Goal: Information Seeking & Learning: Learn about a topic

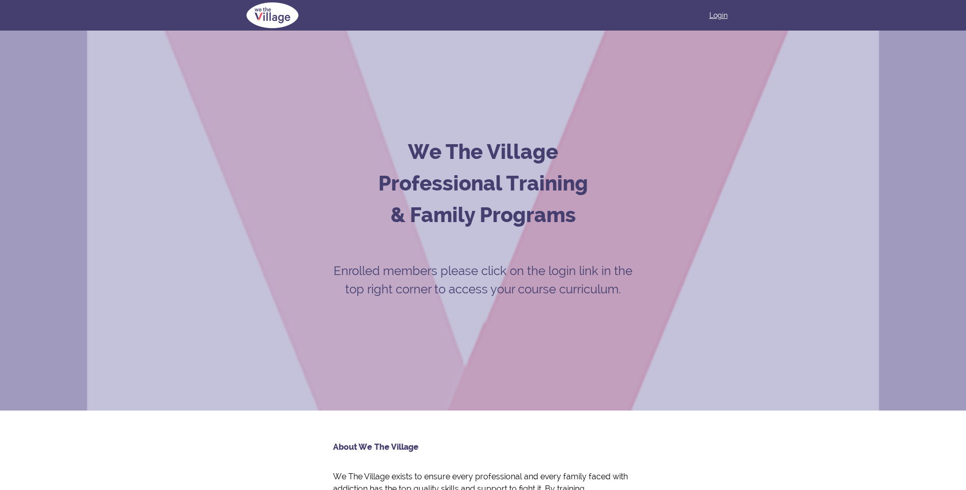
click at [722, 12] on link "Login" at bounding box center [719, 15] width 18 height 10
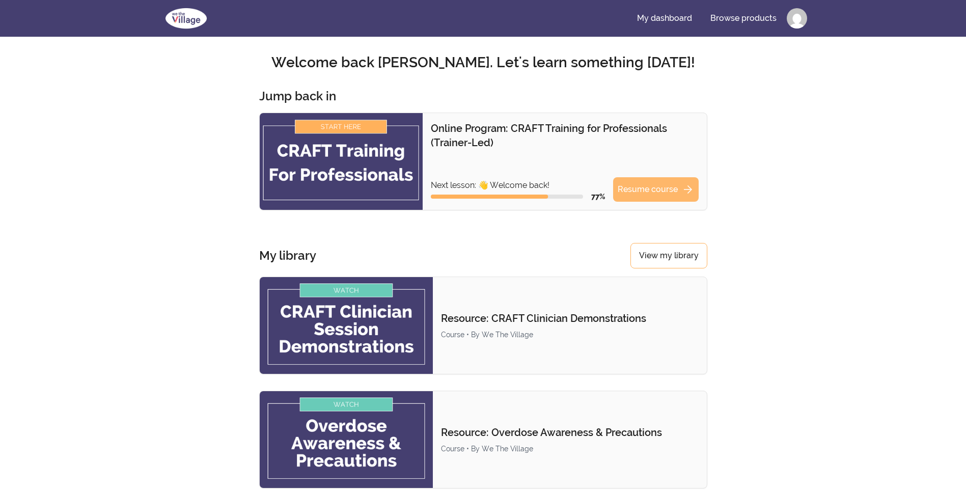
click at [636, 188] on link "Resume course arrow_forward" at bounding box center [656, 189] width 86 height 24
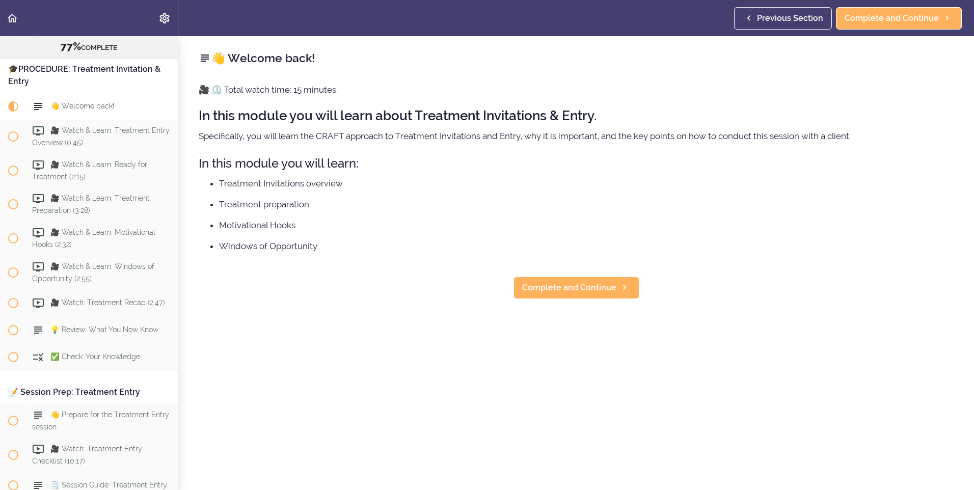
scroll to position [5393, 0]
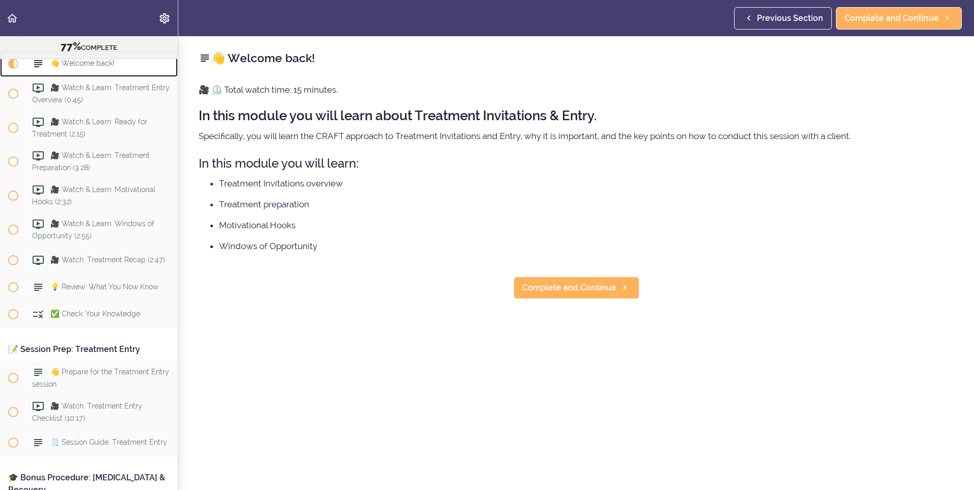
click at [94, 75] on div "👋 Welcome back!" at bounding box center [101, 63] width 151 height 22
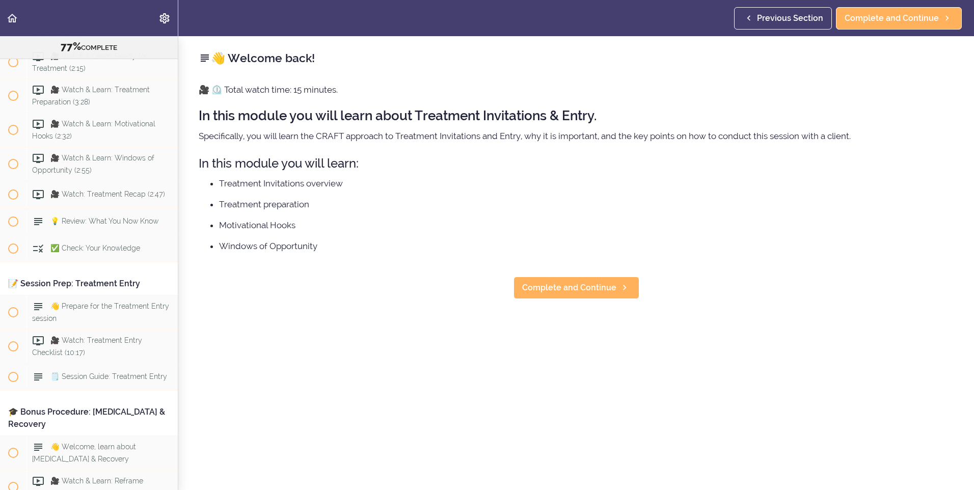
scroll to position [5495, 0]
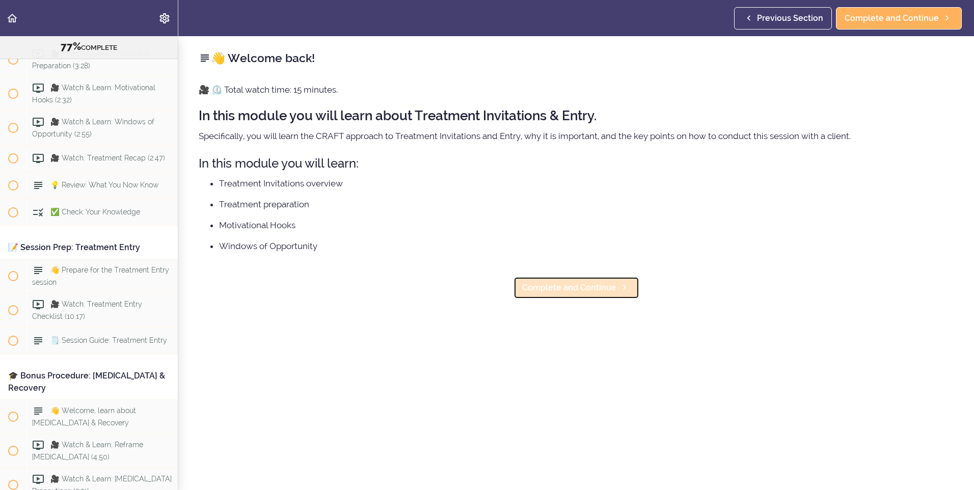
click at [579, 287] on span "Complete and Continue" at bounding box center [569, 288] width 94 height 12
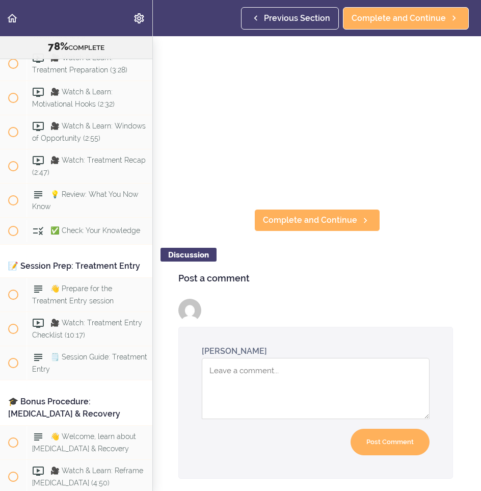
scroll to position [5879, 0]
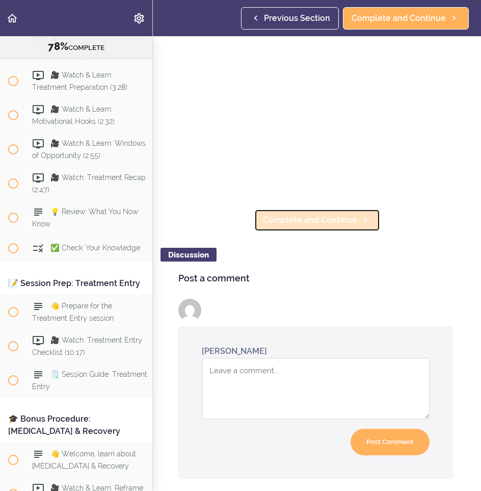
click at [313, 220] on span "Complete and Continue" at bounding box center [310, 220] width 94 height 12
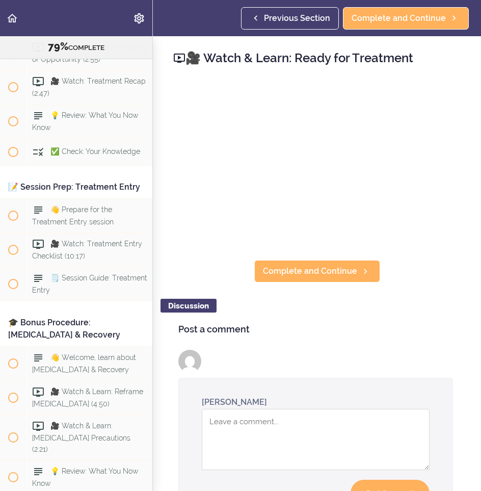
scroll to position [5976, 0]
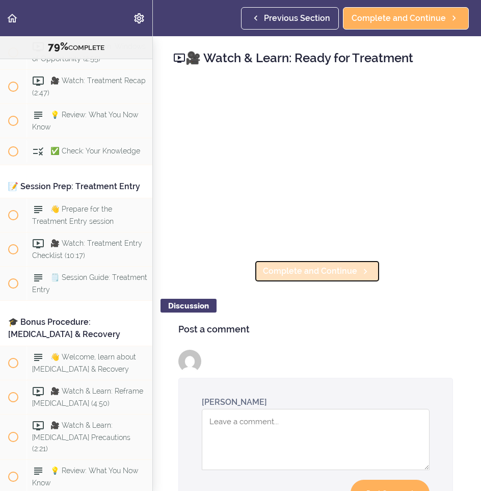
click at [305, 265] on span "Complete and Continue" at bounding box center [310, 271] width 94 height 12
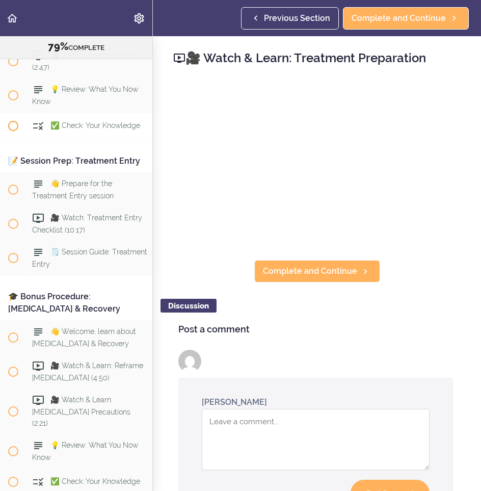
scroll to position [6010, 0]
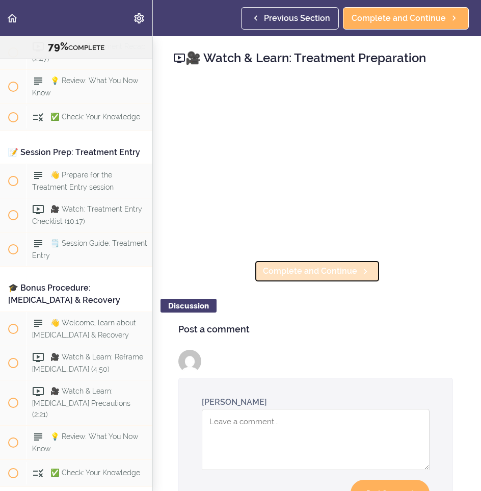
click at [327, 267] on span "Complete and Continue" at bounding box center [310, 271] width 94 height 12
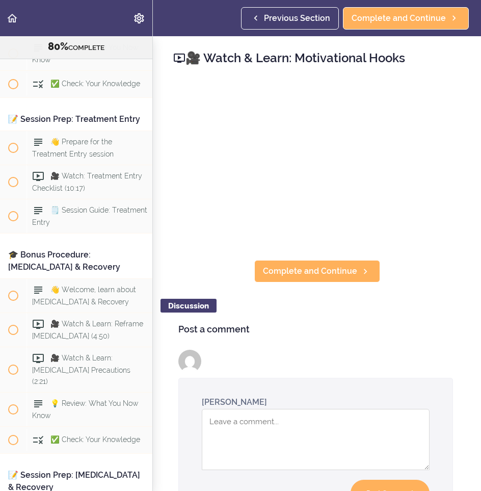
scroll to position [6043, 0]
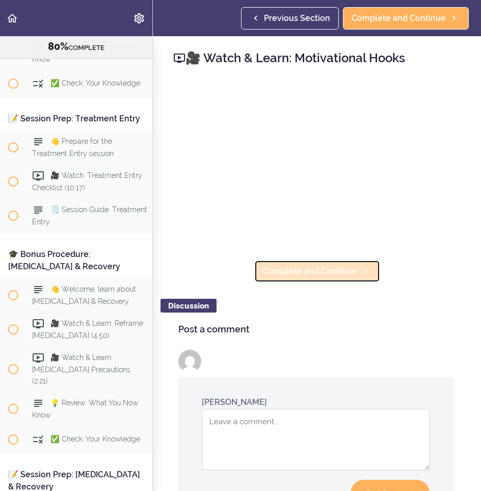
click at [321, 275] on link "Complete and Continue" at bounding box center [317, 271] width 126 height 22
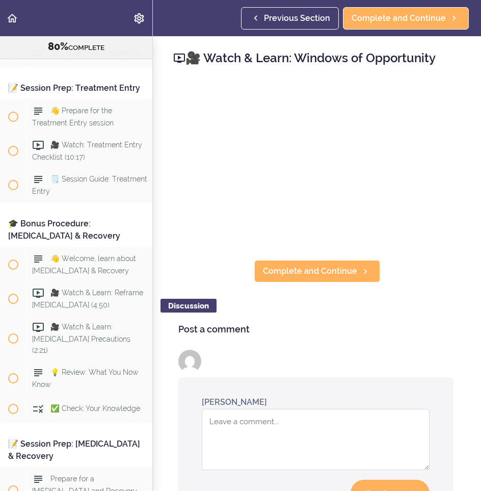
scroll to position [6077, 0]
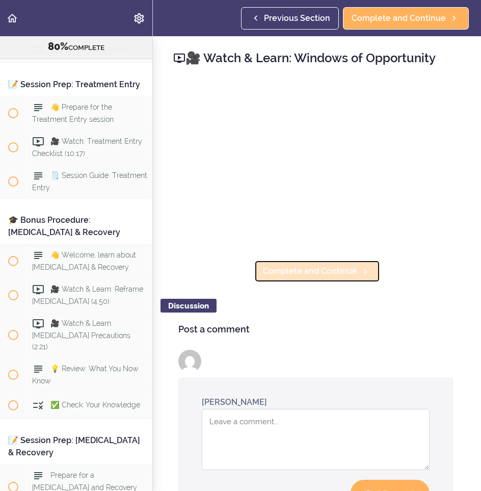
click at [318, 273] on link "Complete and Continue" at bounding box center [317, 271] width 126 height 22
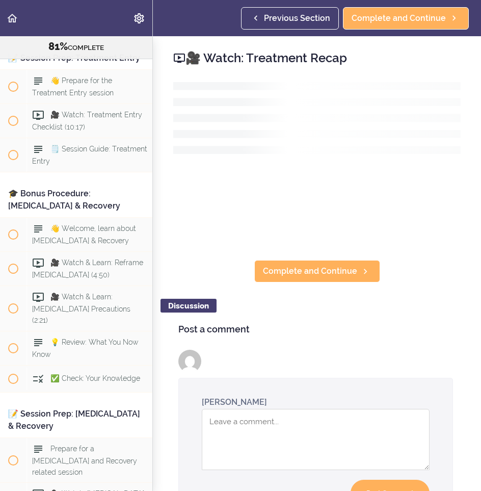
scroll to position [6112, 0]
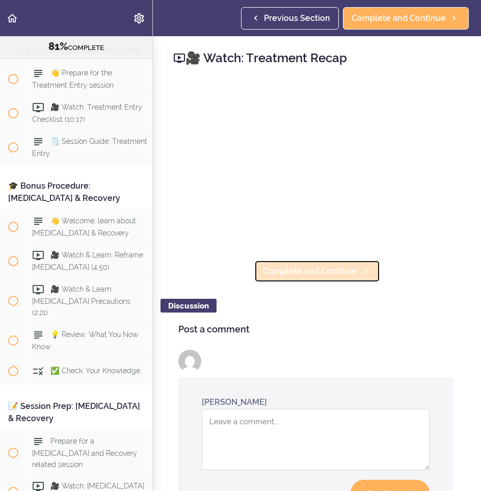
click at [320, 273] on link "Complete and Continue" at bounding box center [317, 271] width 126 height 22
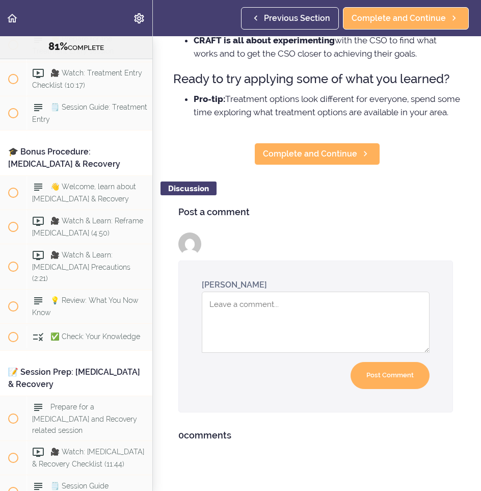
scroll to position [186, 0]
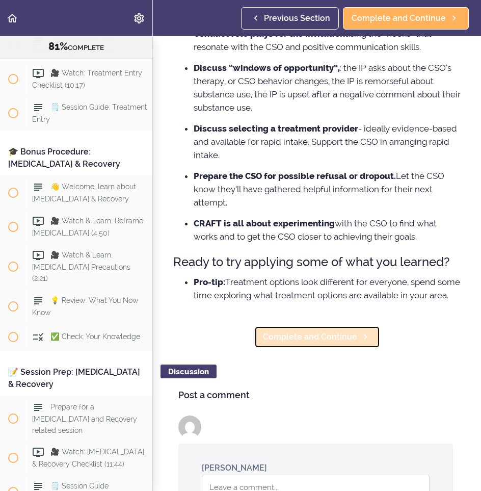
click at [320, 348] on link "Complete and Continue" at bounding box center [317, 336] width 126 height 22
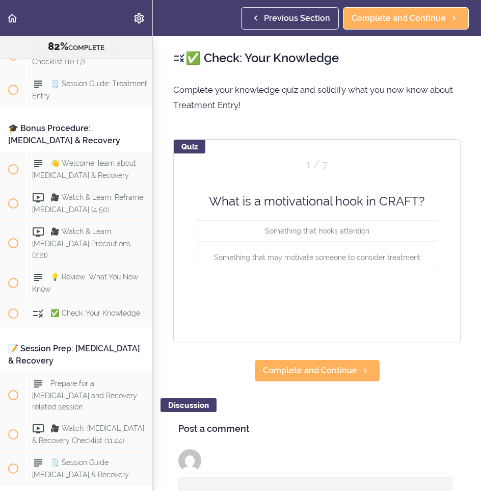
scroll to position [6180, 0]
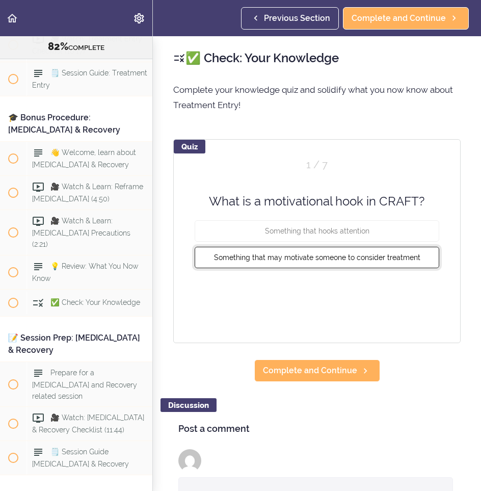
click at [339, 266] on button "Something that may motivate someone to consider treatment" at bounding box center [317, 257] width 245 height 21
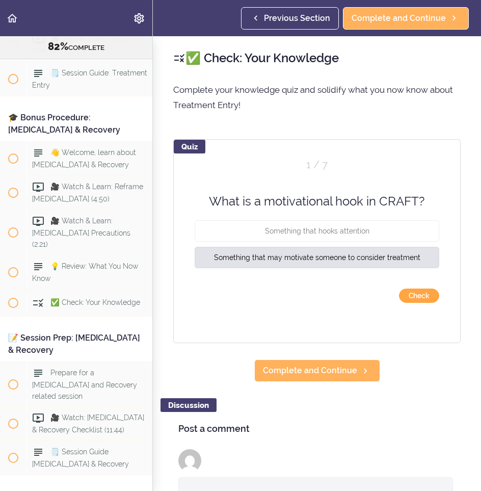
click at [414, 292] on button "Check" at bounding box center [419, 295] width 40 height 14
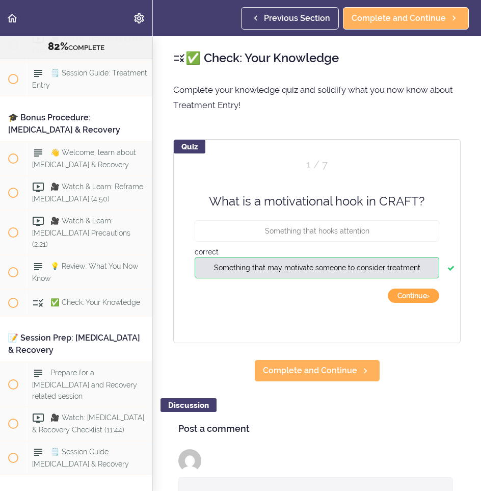
click at [419, 300] on button "Continue ›" at bounding box center [413, 295] width 51 height 14
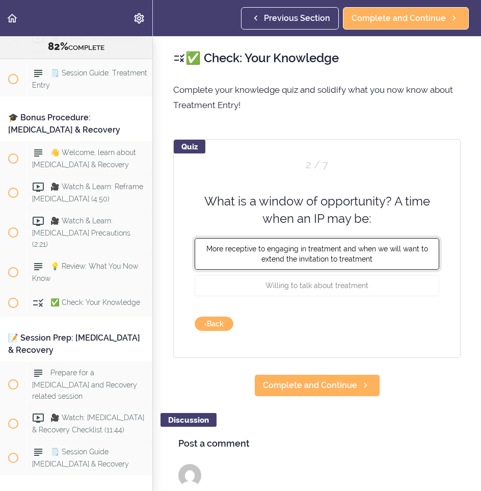
click at [350, 262] on span "More receptive to engaging in treatment and when we will want to extend the inv…" at bounding box center [317, 253] width 222 height 18
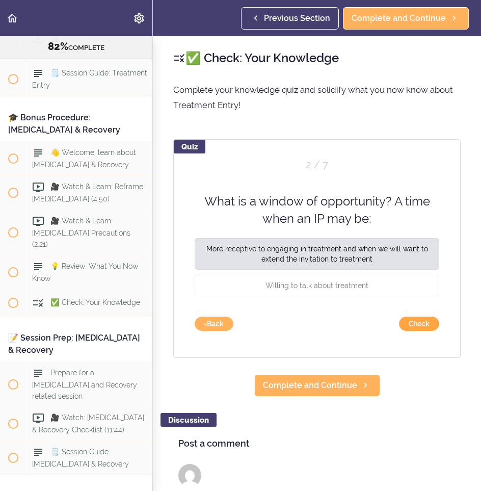
click at [415, 321] on button "Check" at bounding box center [419, 323] width 40 height 14
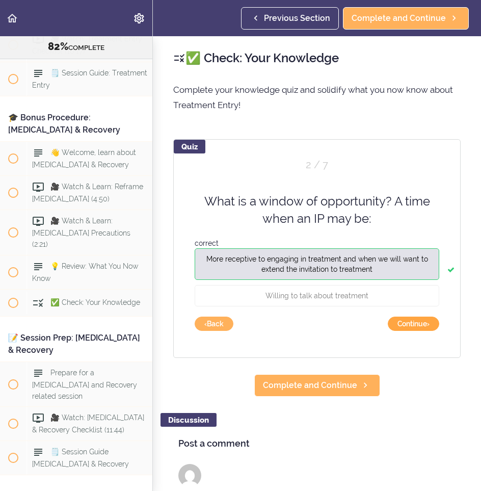
click at [414, 321] on button "Continue ›" at bounding box center [413, 323] width 51 height 14
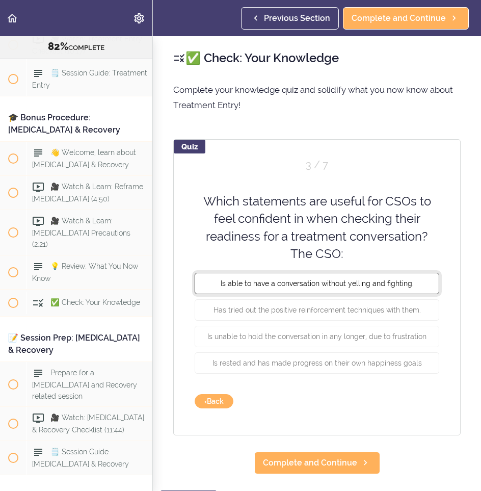
click at [283, 278] on button "Is able to have a conversation without yelling and fighting." at bounding box center [317, 283] width 245 height 21
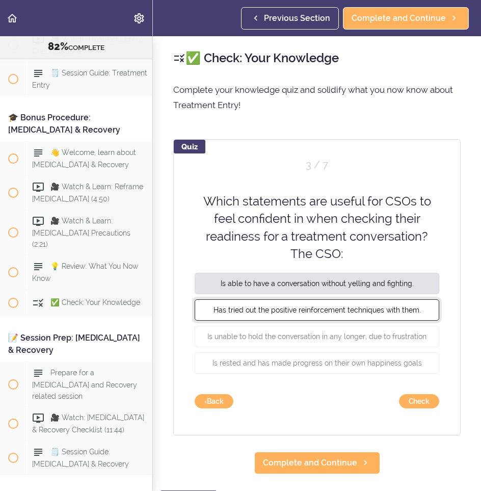
click at [276, 315] on button "Has tried out the positive reinforcement techniques with them." at bounding box center [317, 309] width 245 height 21
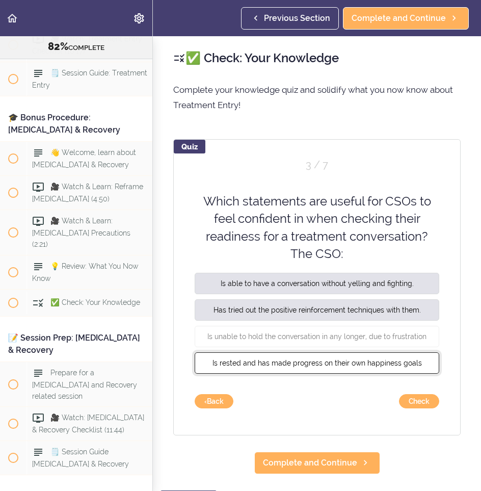
click at [266, 365] on span "Is rested and has made progress on their own happiness goals" at bounding box center [316, 363] width 209 height 8
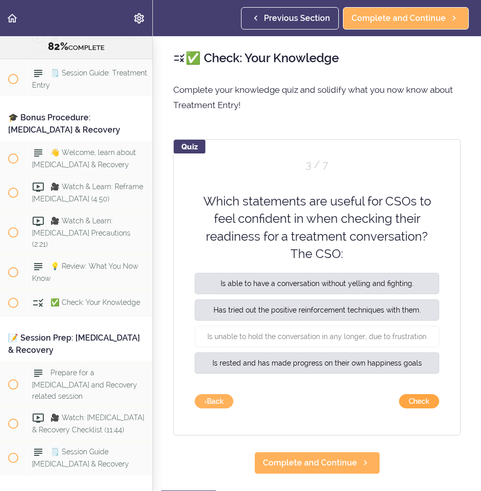
click at [430, 403] on button "Check" at bounding box center [419, 401] width 40 height 14
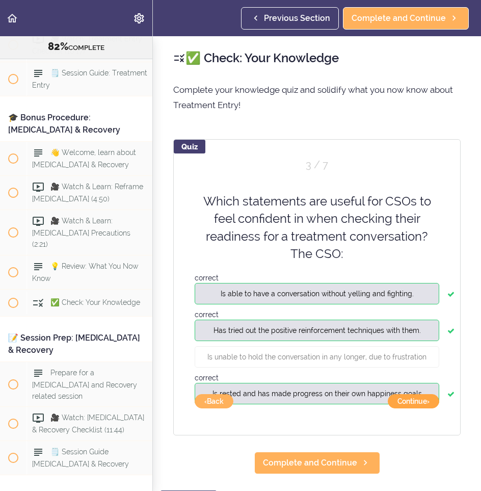
click at [409, 398] on button "Continue ›" at bounding box center [413, 401] width 51 height 14
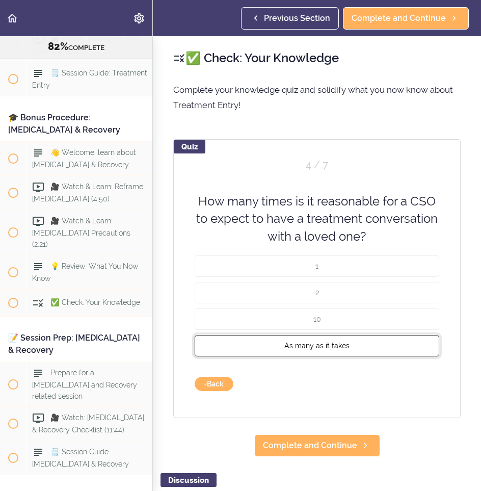
click at [319, 347] on span "As many as it takes" at bounding box center [316, 345] width 65 height 8
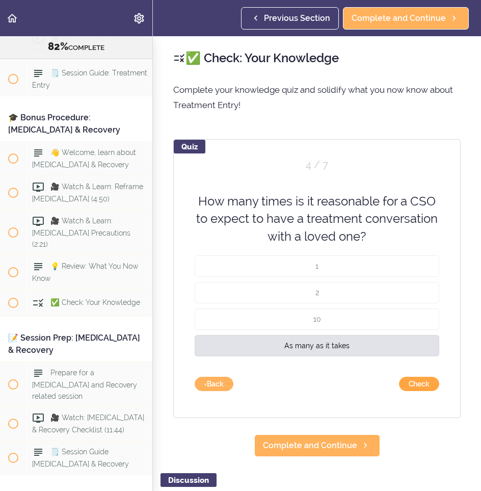
click at [411, 378] on button "Check" at bounding box center [419, 383] width 40 height 14
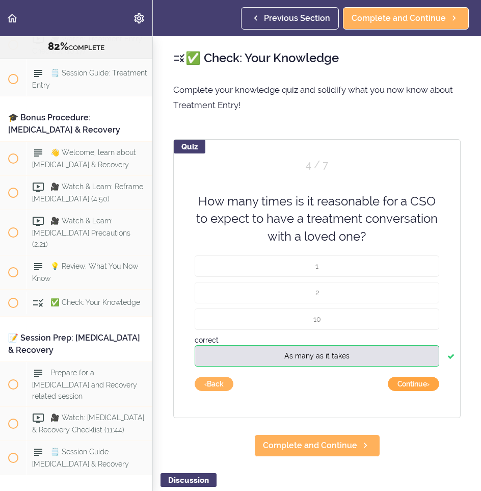
click at [399, 381] on button "Continue ›" at bounding box center [413, 383] width 51 height 14
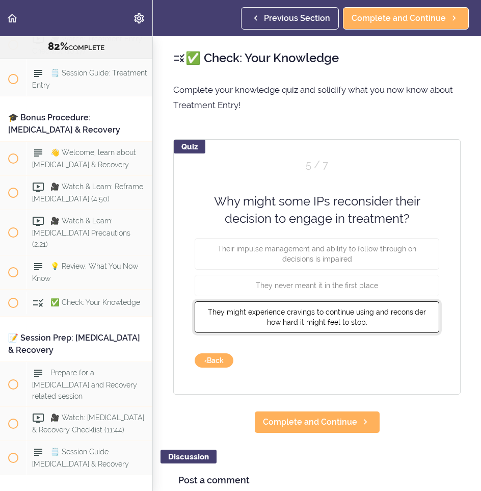
click at [298, 320] on span "They might experience cravings to continue using and reconsider how hard it mig…" at bounding box center [317, 316] width 218 height 18
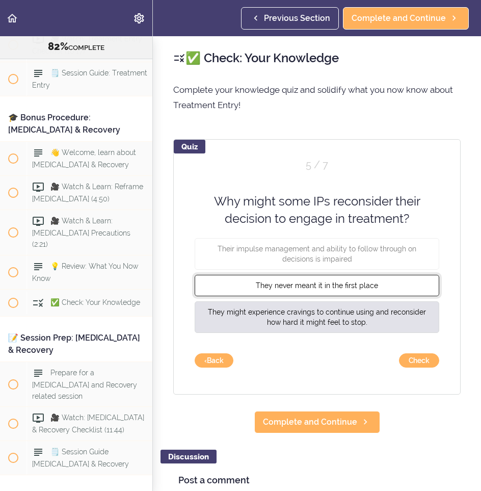
click at [296, 281] on span "They never meant it in the first place" at bounding box center [317, 285] width 122 height 8
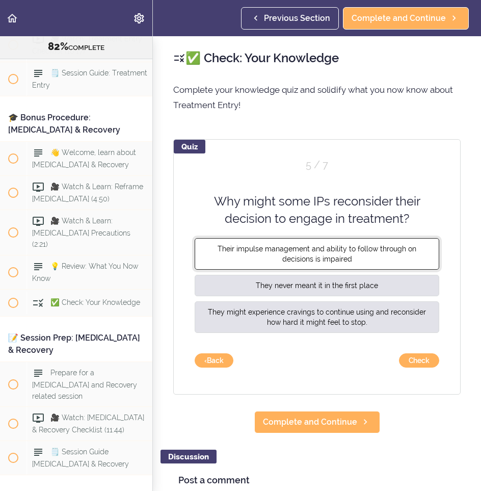
click at [296, 257] on span "Their impulse management and ability to follow through on decisions is impaired" at bounding box center [317, 253] width 199 height 18
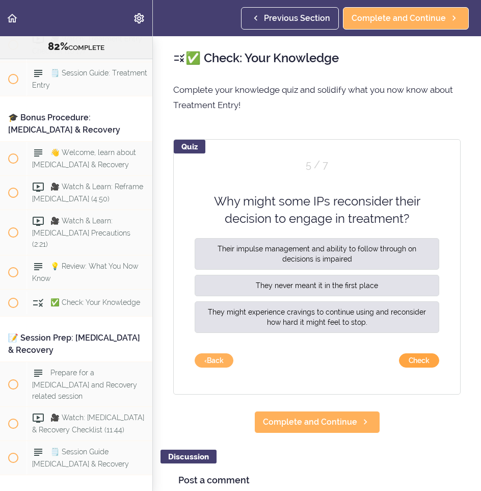
click at [415, 363] on button "Check" at bounding box center [419, 360] width 40 height 14
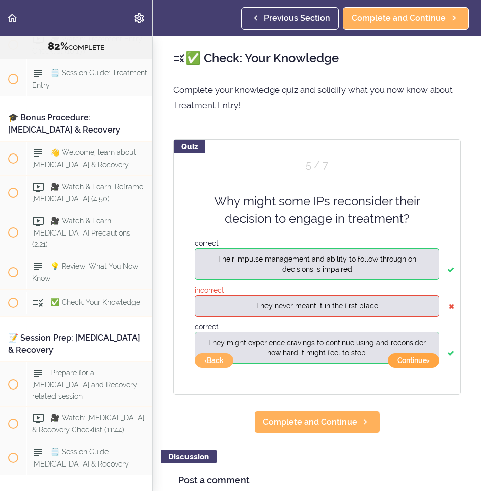
click at [413, 359] on button "Continue ›" at bounding box center [413, 360] width 51 height 14
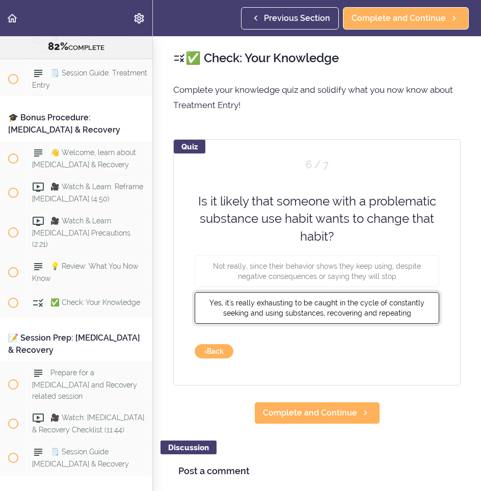
click at [342, 318] on button "Yes, it's really exhausting to be caught in the cycle of constantly seeking and…" at bounding box center [317, 308] width 245 height 32
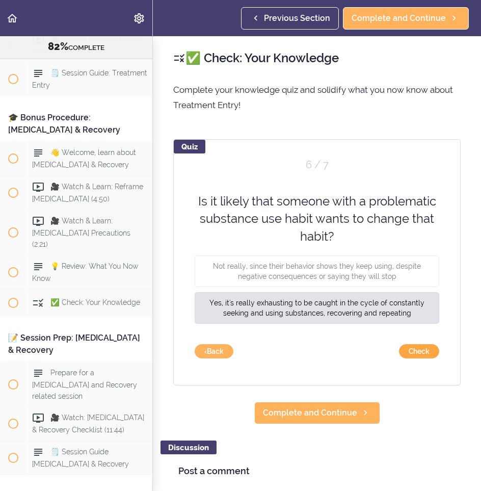
click at [408, 347] on button "Check" at bounding box center [419, 351] width 40 height 14
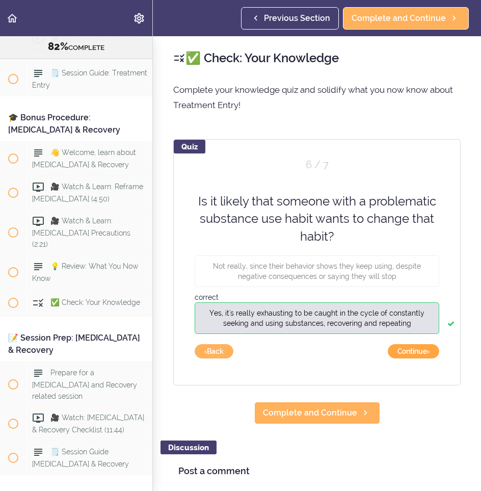
click at [406, 356] on button "Continue ›" at bounding box center [413, 351] width 51 height 14
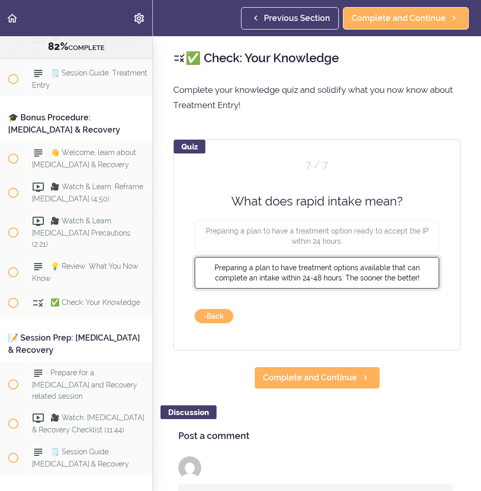
click at [316, 278] on span "Preparing a plan to have treatment options available that can complete an intak…" at bounding box center [316, 272] width 205 height 18
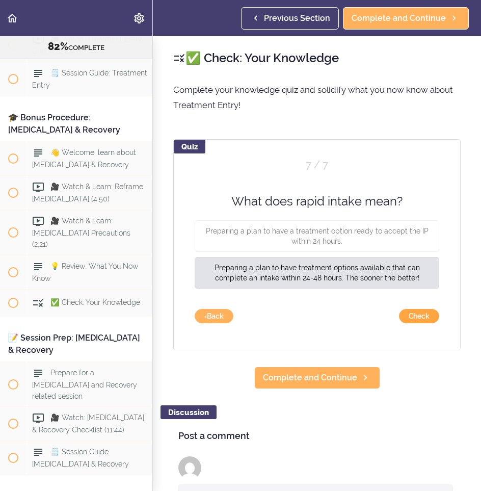
click at [413, 317] on button "Check" at bounding box center [419, 316] width 40 height 14
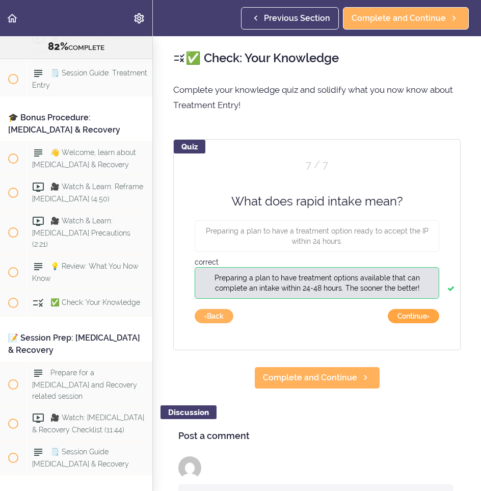
click at [406, 319] on button "Continue ›" at bounding box center [413, 316] width 51 height 14
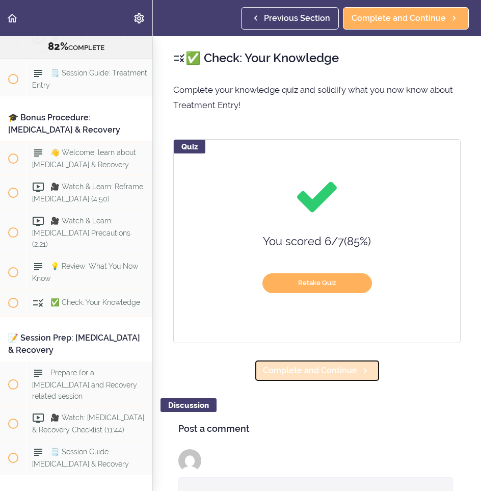
click at [306, 373] on span "Complete and Continue" at bounding box center [310, 370] width 94 height 12
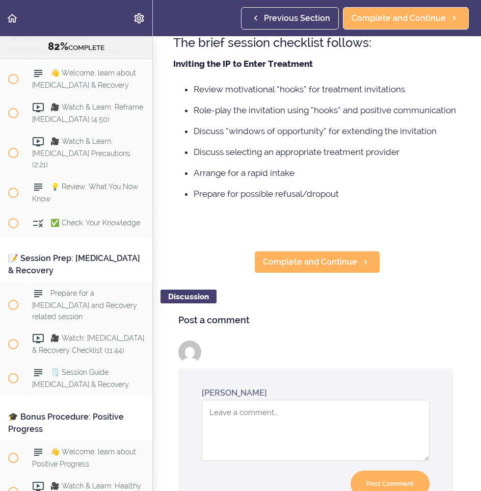
scroll to position [306, 0]
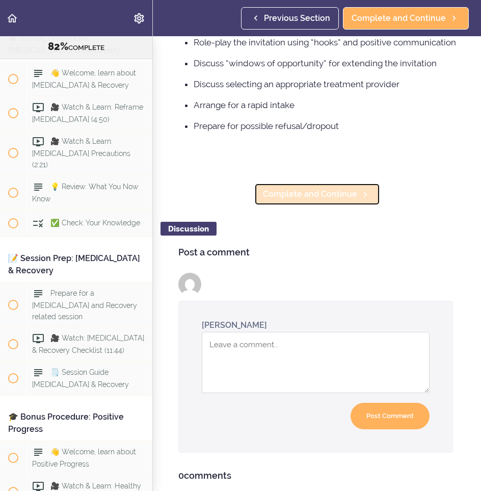
click at [325, 200] on span "Complete and Continue" at bounding box center [310, 194] width 94 height 12
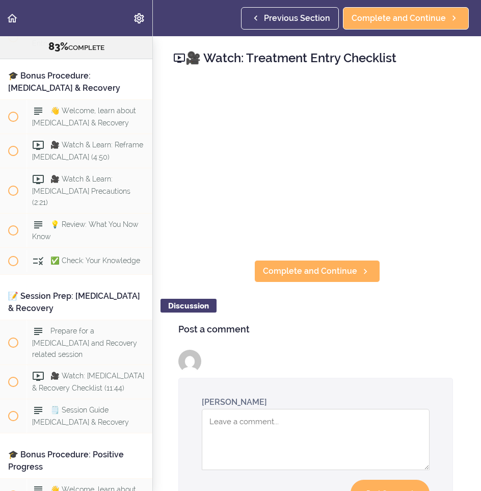
scroll to position [6224, 0]
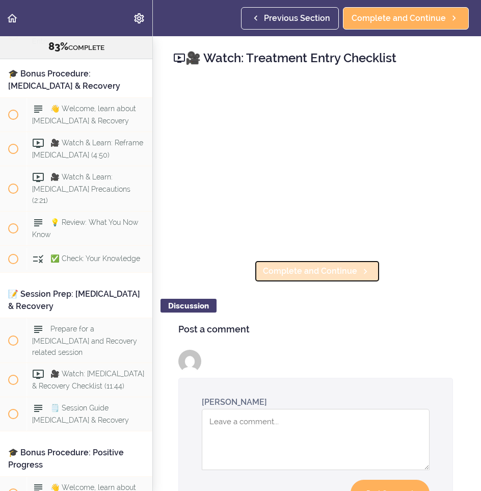
click at [326, 269] on span "Complete and Continue" at bounding box center [310, 271] width 94 height 12
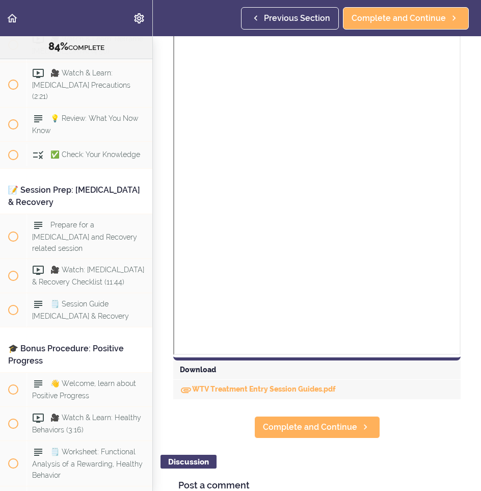
scroll to position [408, 0]
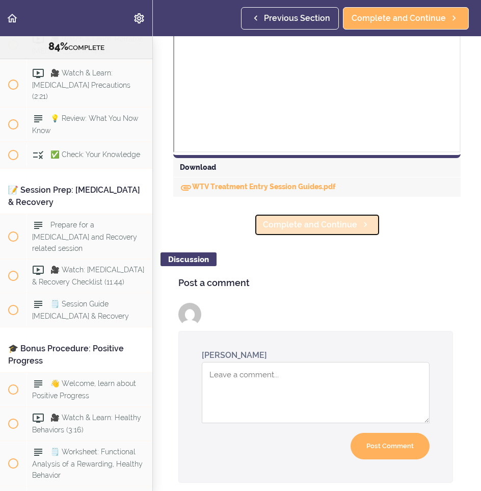
click at [316, 224] on span "Complete and Continue" at bounding box center [310, 225] width 94 height 12
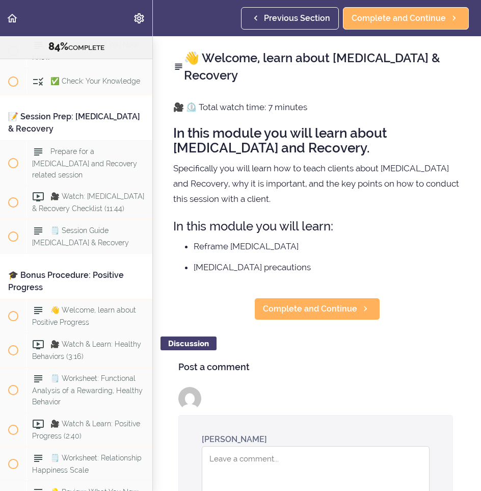
scroll to position [6407, 0]
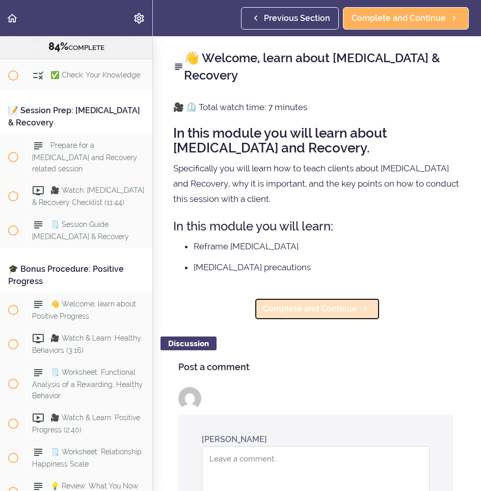
click at [308, 302] on link "Complete and Continue" at bounding box center [317, 308] width 126 height 22
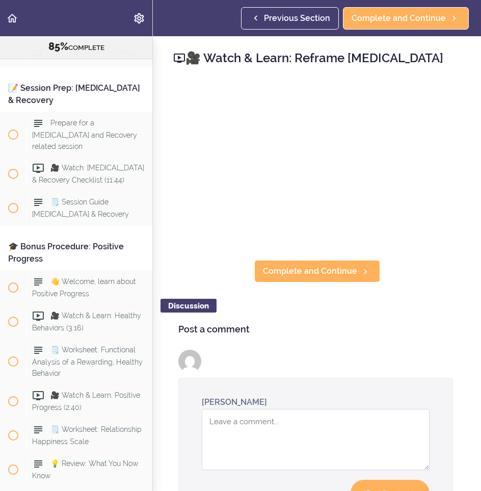
scroll to position [6441, 0]
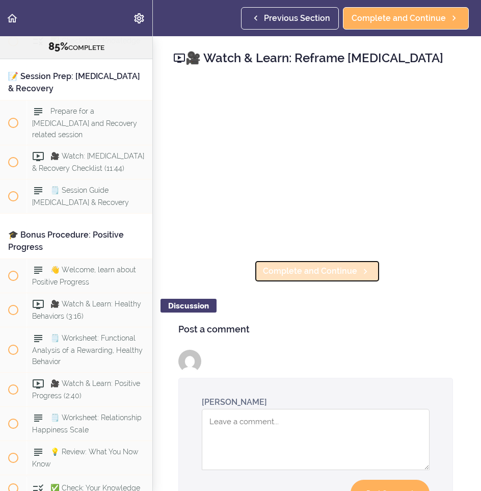
click at [347, 277] on link "Complete and Continue" at bounding box center [317, 271] width 126 height 22
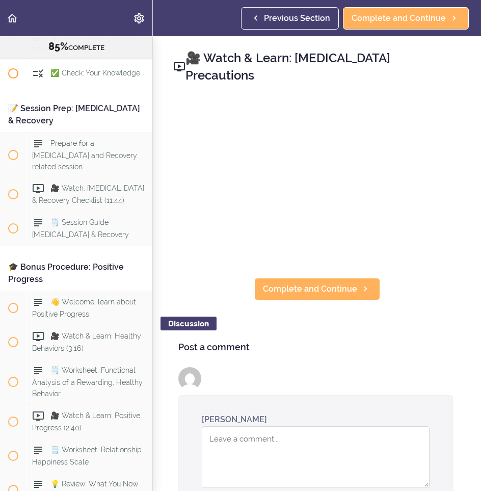
scroll to position [6424, 0]
